Goal: Task Accomplishment & Management: Manage account settings

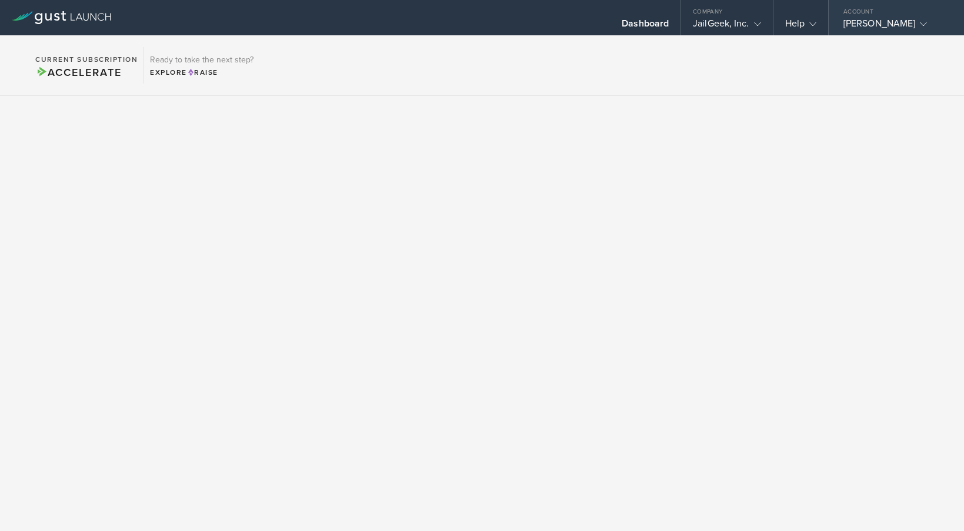
click at [849, 26] on div "[PERSON_NAME]" at bounding box center [894, 27] width 100 height 18
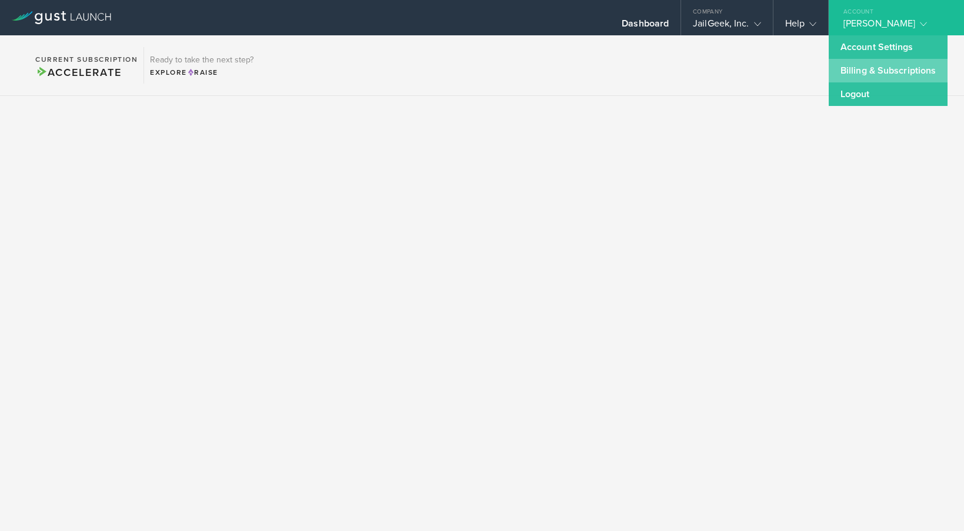
click at [869, 76] on link "Billing & Subscriptions" at bounding box center [888, 71] width 119 height 24
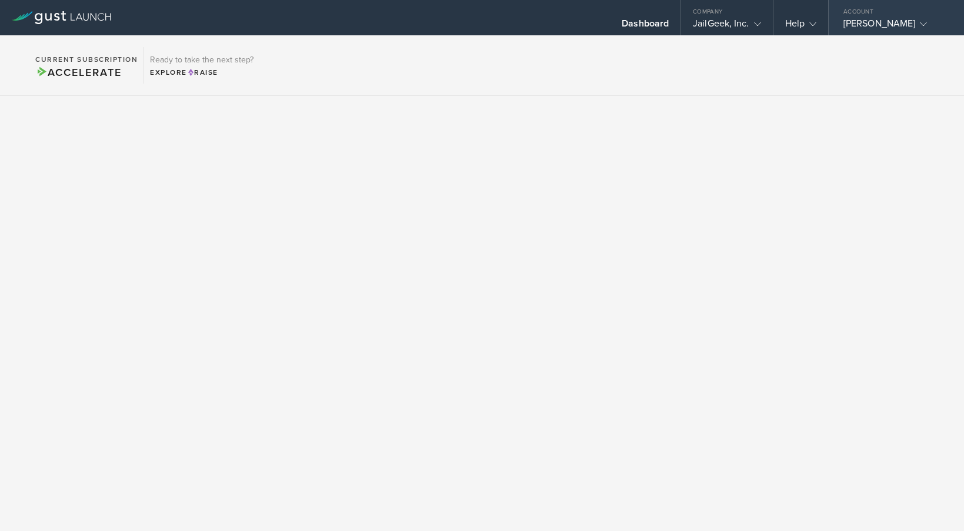
click at [899, 20] on div "[PERSON_NAME]" at bounding box center [894, 27] width 100 height 18
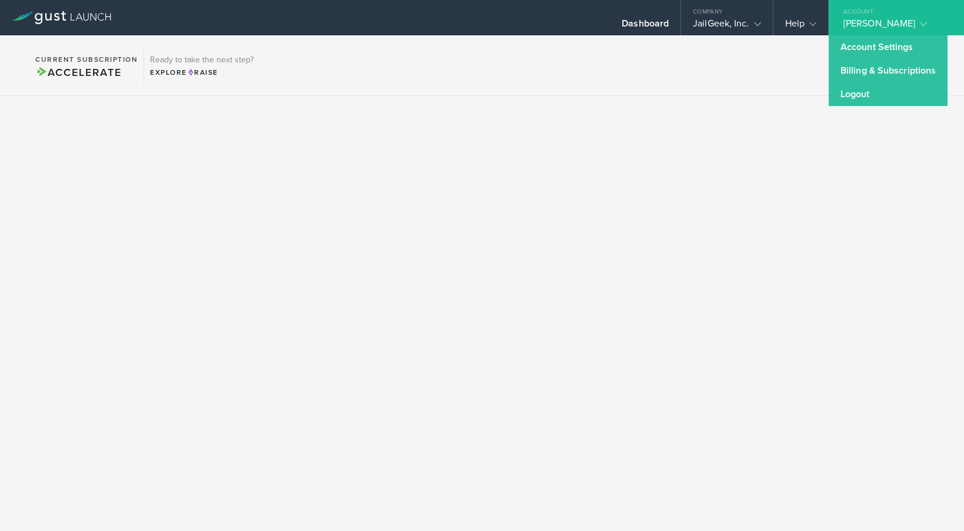
click at [866, 69] on link "Billing & Subscriptions" at bounding box center [888, 71] width 119 height 24
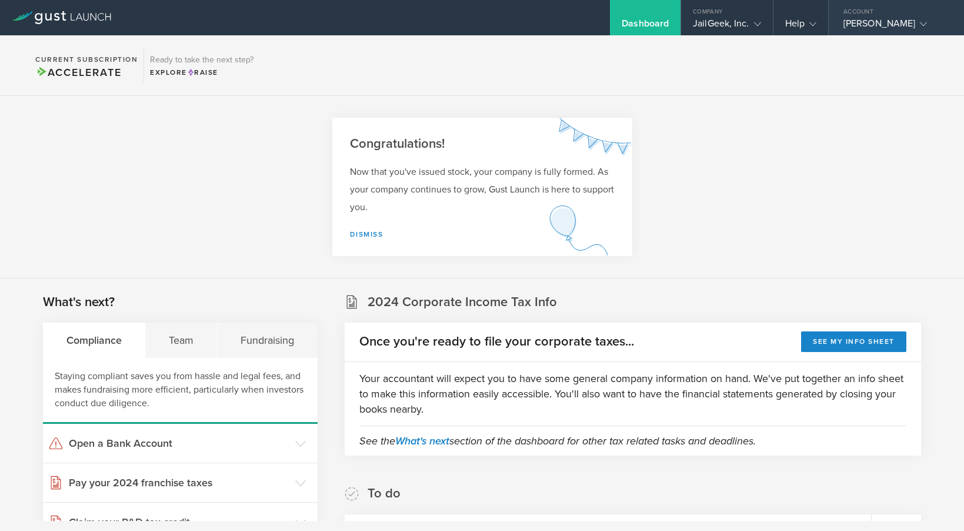
click at [868, 30] on div "[PERSON_NAME]" at bounding box center [894, 27] width 100 height 18
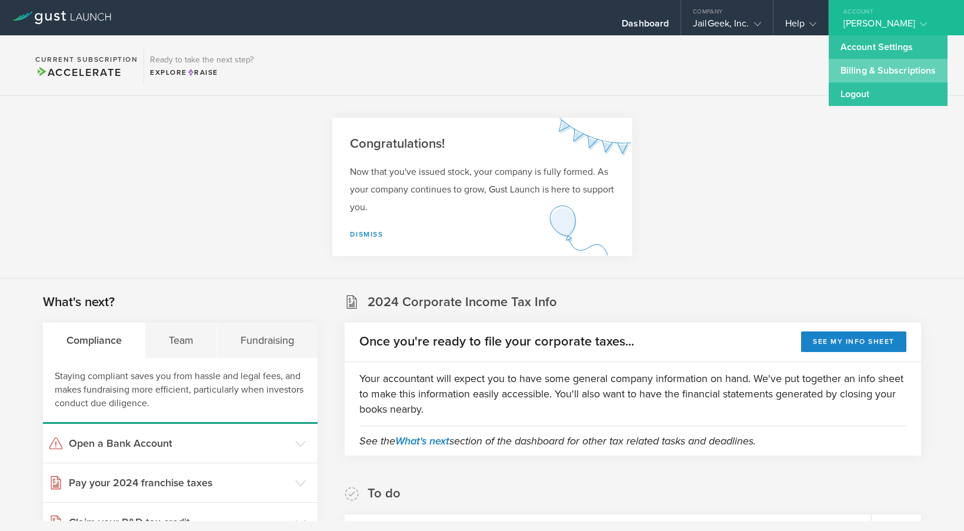
click at [880, 72] on link "Billing & Subscriptions" at bounding box center [888, 71] width 119 height 24
